Goal: Task Accomplishment & Management: Use online tool/utility

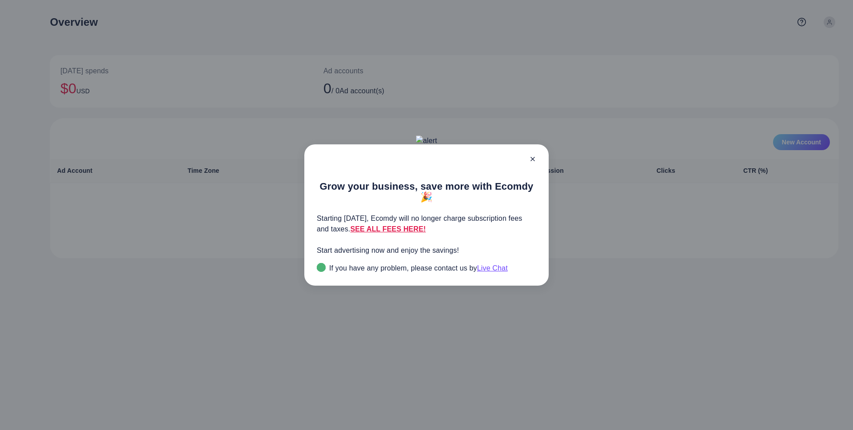
click at [532, 163] on icon at bounding box center [532, 158] width 7 height 7
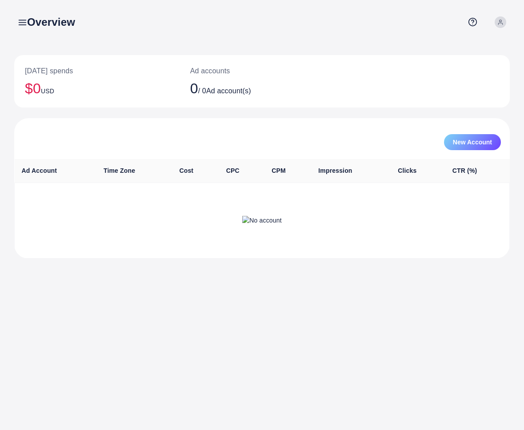
click at [15, 24] on link at bounding box center [20, 22] width 13 height 11
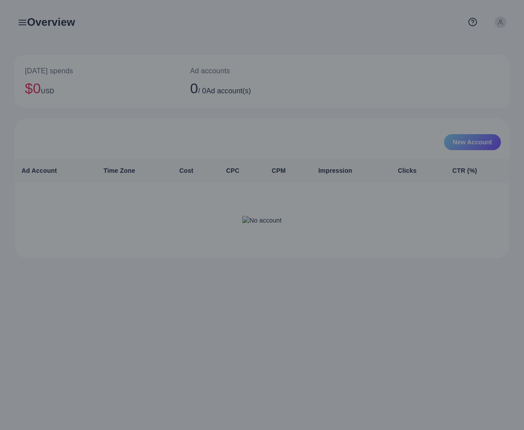
click at [378, 43] on div at bounding box center [262, 258] width 524 height 516
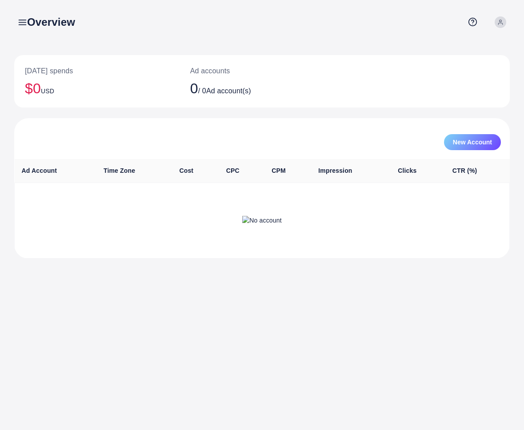
click at [502, 22] on icon at bounding box center [500, 22] width 6 height 6
click at [481, 69] on link "Log out" at bounding box center [467, 73] width 84 height 20
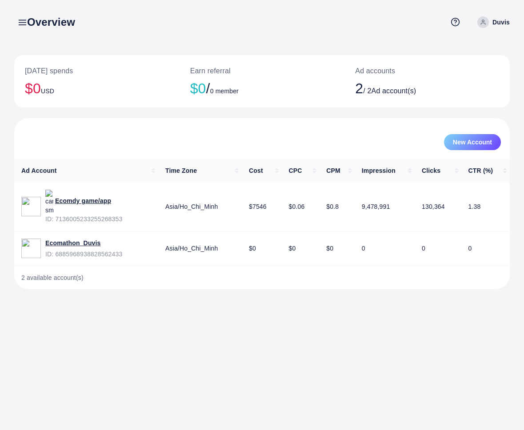
click at [19, 21] on icon at bounding box center [22, 22] width 9 height 9
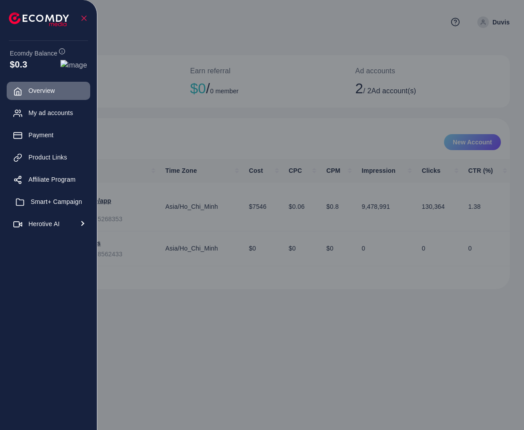
click at [59, 201] on span "Smart+ Campaign" at bounding box center [57, 201] width 52 height 9
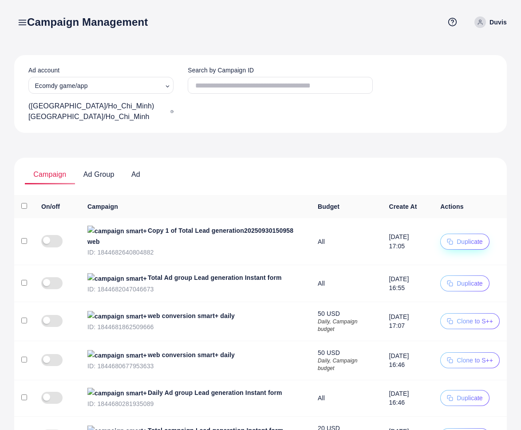
click at [457, 238] on span "Duplicate" at bounding box center [470, 241] width 26 height 7
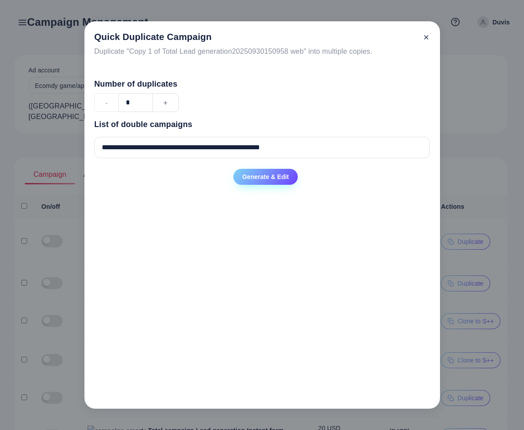
click at [260, 178] on span "Generate & Edit" at bounding box center [265, 176] width 47 height 7
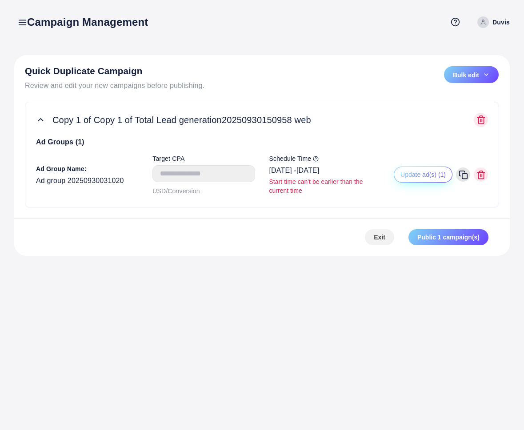
click at [435, 177] on span "Update ad(s) (1)" at bounding box center [422, 174] width 45 height 7
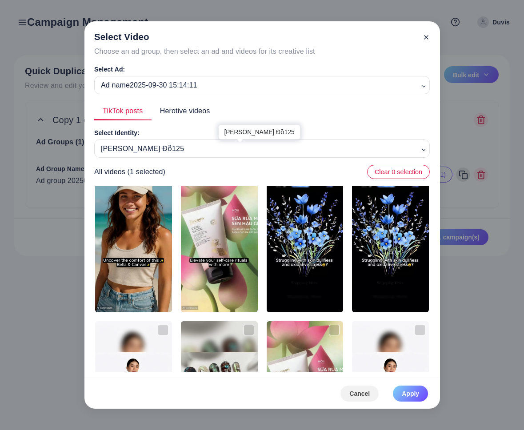
scroll to position [390, 0]
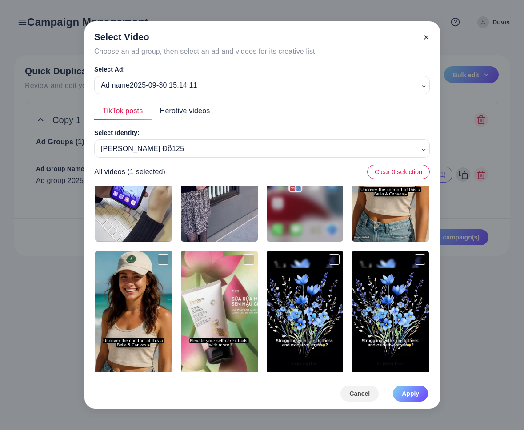
click at [161, 106] on span "Herotive videos" at bounding box center [185, 111] width 50 height 10
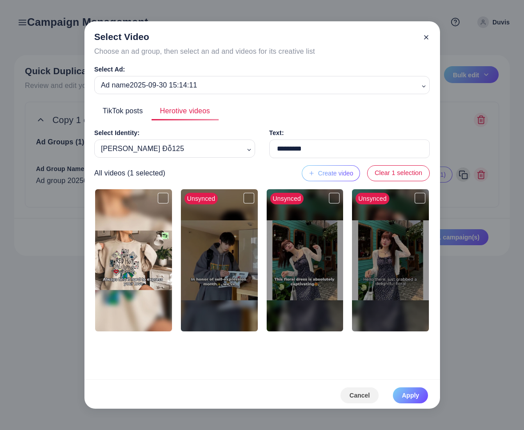
click at [131, 105] on link "TikTok posts" at bounding box center [122, 110] width 57 height 19
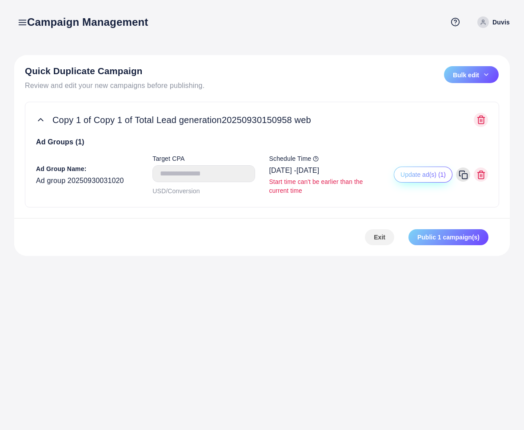
click at [420, 172] on span "Update ad(s) (1)" at bounding box center [422, 174] width 45 height 7
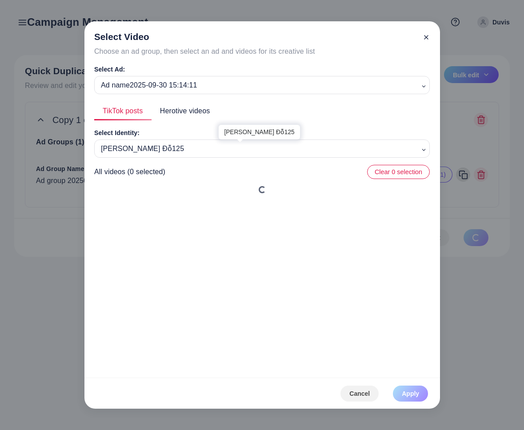
type input "*********"
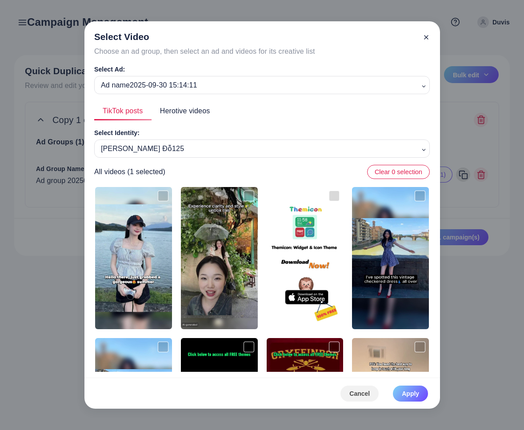
click at [197, 114] on span "Herotive videos" at bounding box center [185, 111] width 50 height 10
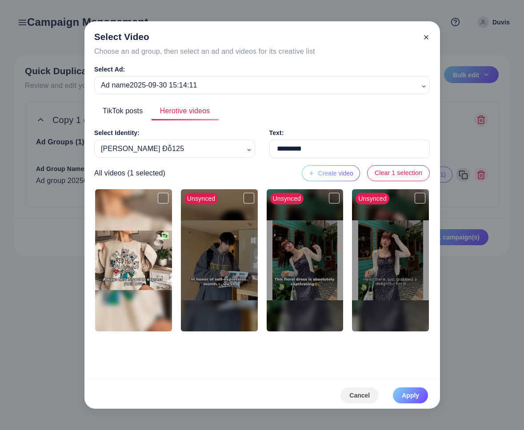
click at [137, 113] on span "TikTok posts" at bounding box center [123, 111] width 40 height 10
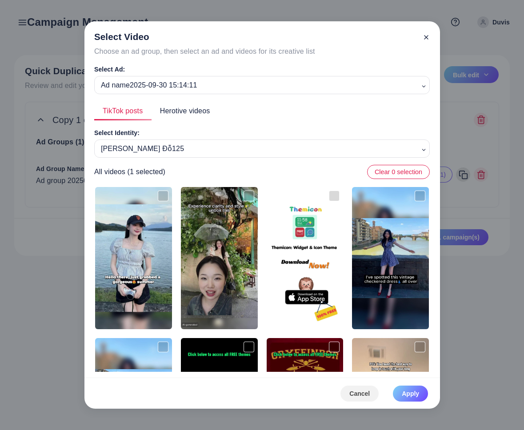
click at [211, 156] on div "[PERSON_NAME] Đỗ125 Loading..." at bounding box center [261, 148] width 335 height 18
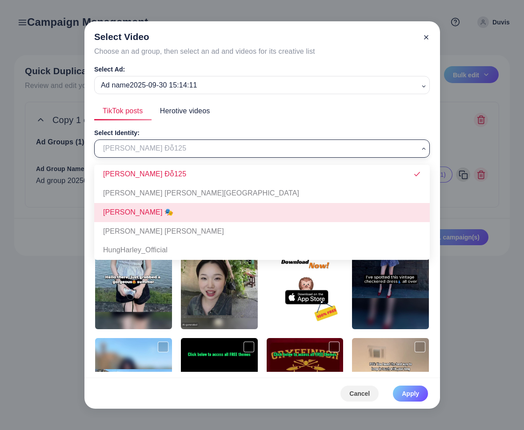
click at [166, 218] on div "Select Identity: [PERSON_NAME] Đỗ125 Loading... [PERSON_NAME] Đỗ125 [PERSON_NAM…" at bounding box center [261, 249] width 335 height 244
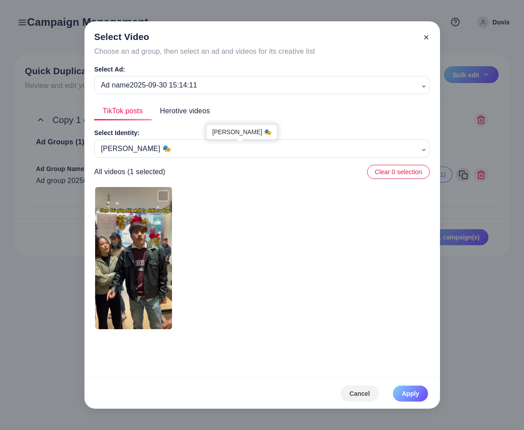
click at [218, 148] on div "[PERSON_NAME] 🎭" at bounding box center [258, 148] width 322 height 16
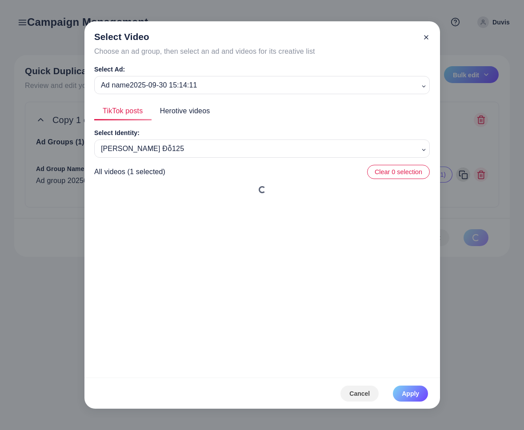
click at [196, 172] on div "Select Identity: [PERSON_NAME] Đỗ125 Loading... [PERSON_NAME] Đỗ125 [PERSON_NAM…" at bounding box center [261, 249] width 335 height 244
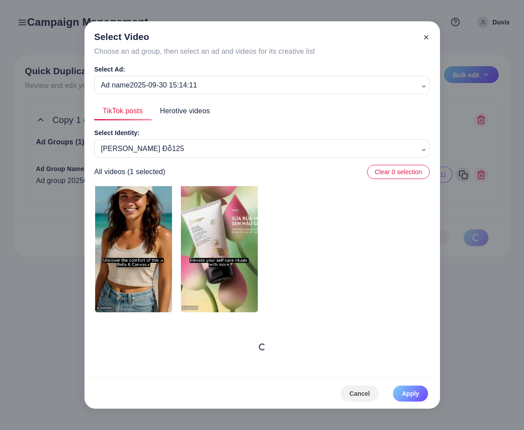
scroll to position [385, 0]
